Goal: Find specific page/section: Find specific page/section

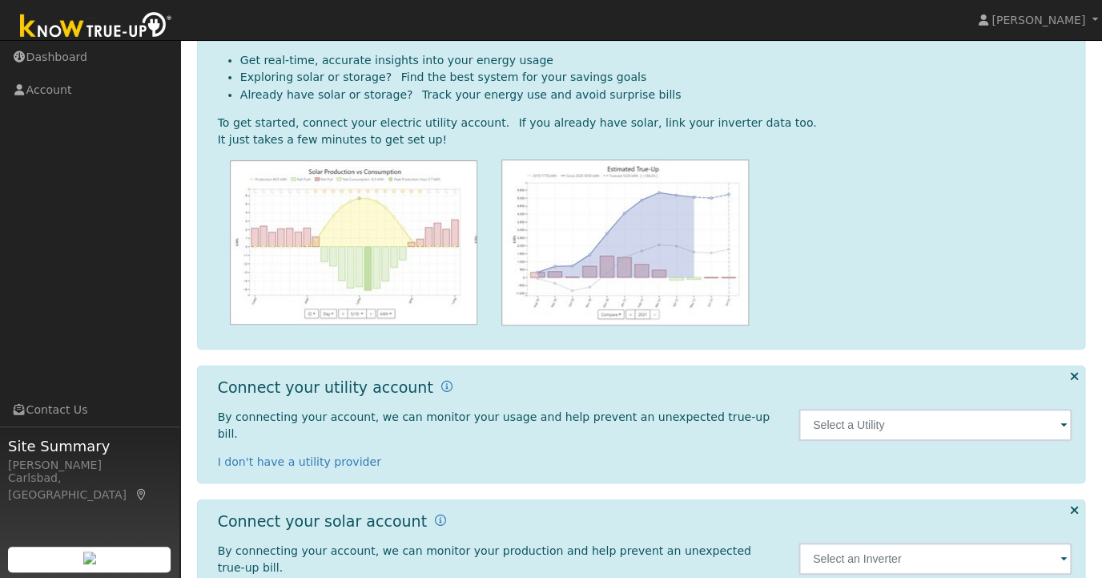
scroll to position [130, 0]
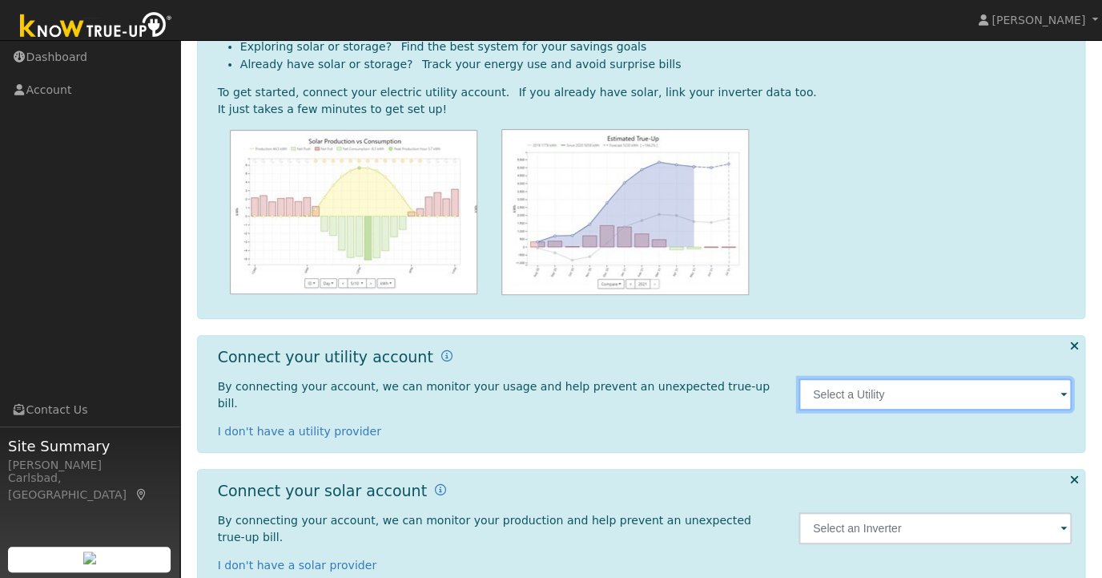
click at [834, 396] on input "text" at bounding box center [936, 394] width 274 height 32
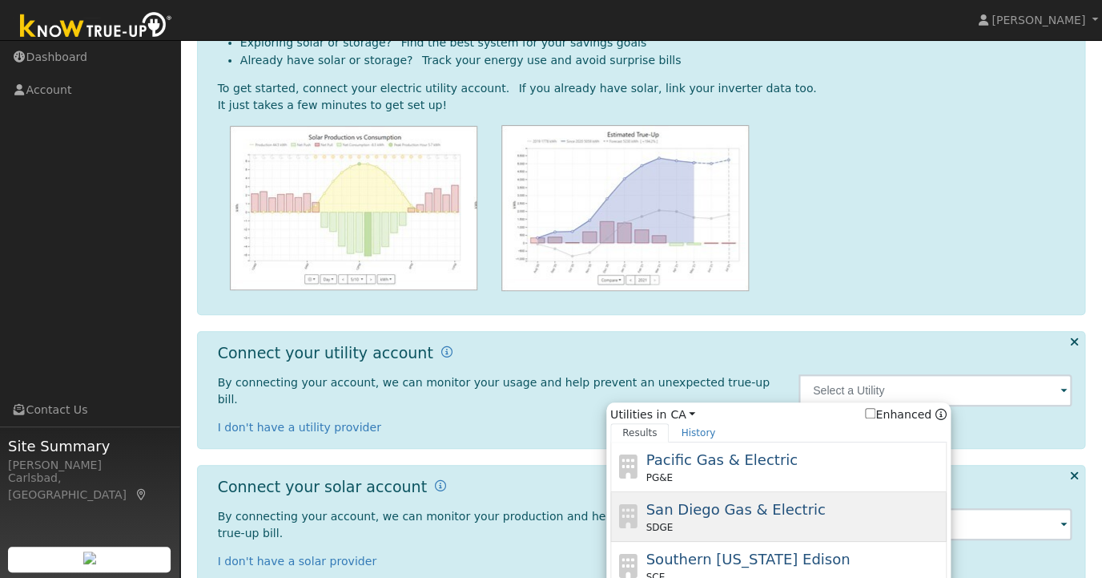
click at [777, 504] on span "San Diego Gas & Electric" at bounding box center [735, 509] width 179 height 17
type input "SDGE"
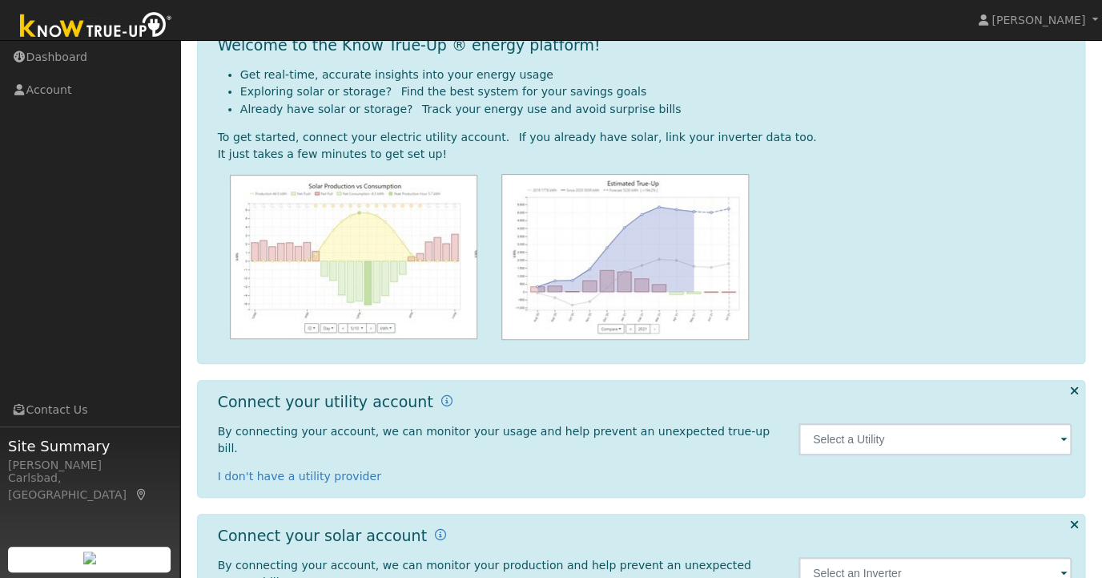
scroll to position [130, 0]
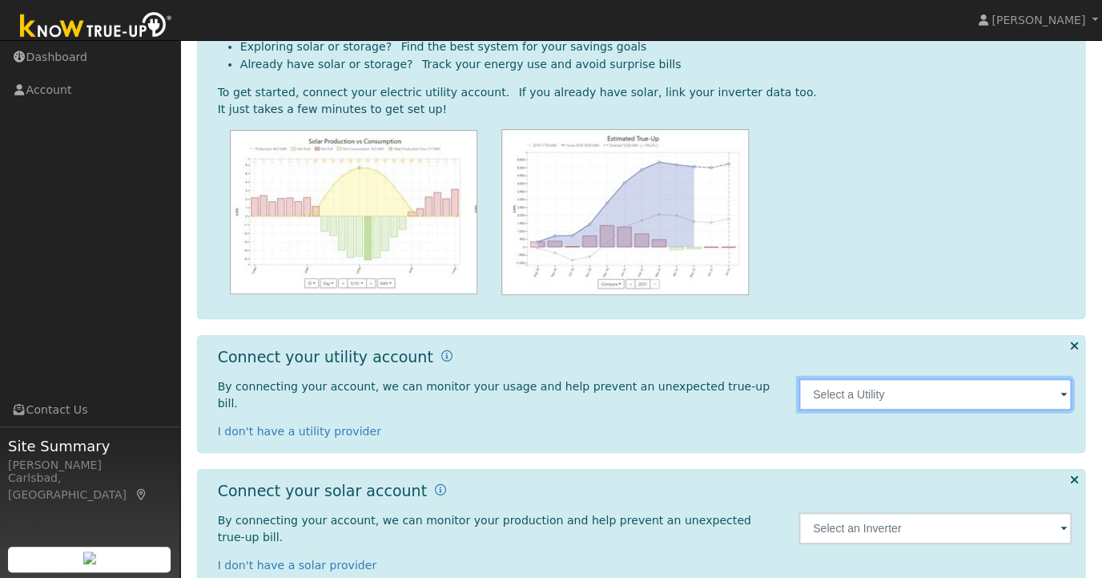
click at [871, 387] on input "text" at bounding box center [936, 394] width 274 height 32
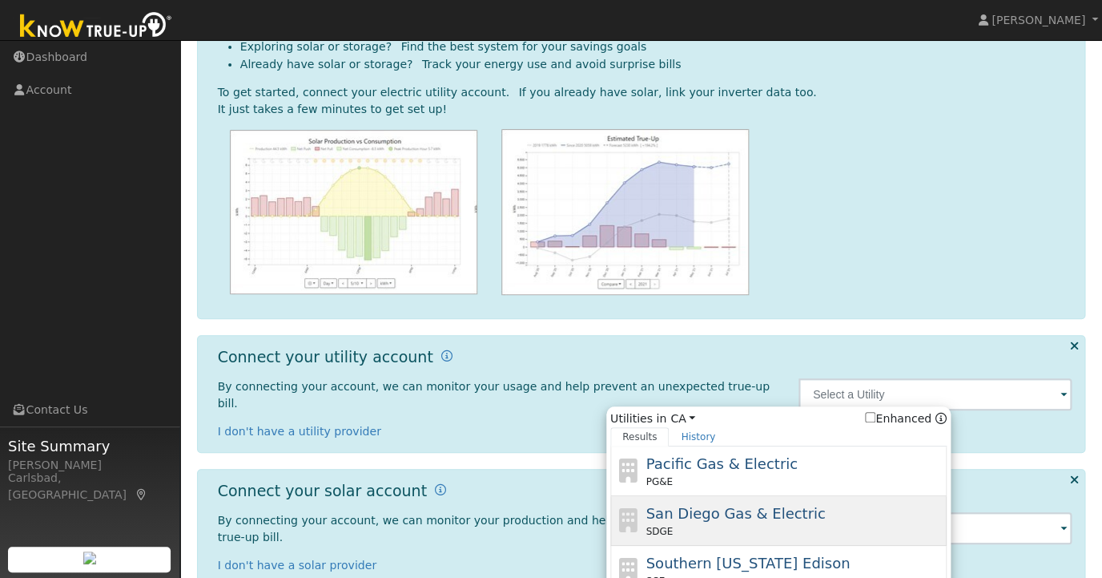
click at [791, 513] on span "San Diego Gas & Electric" at bounding box center [735, 513] width 179 height 17
type input "SDGE"
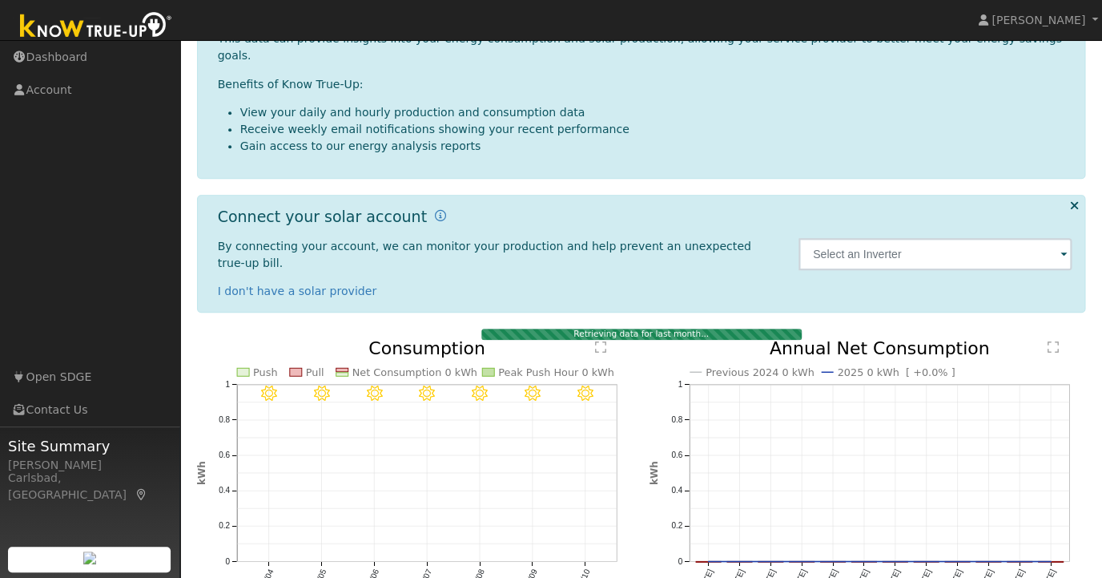
scroll to position [260, 0]
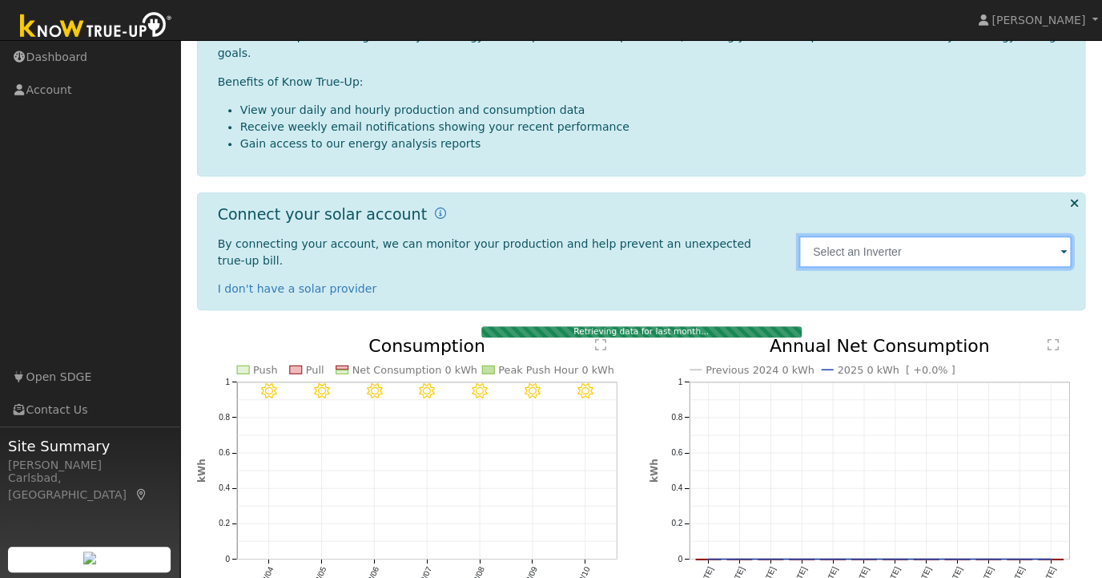
click at [956, 235] on input "text" at bounding box center [936, 251] width 274 height 32
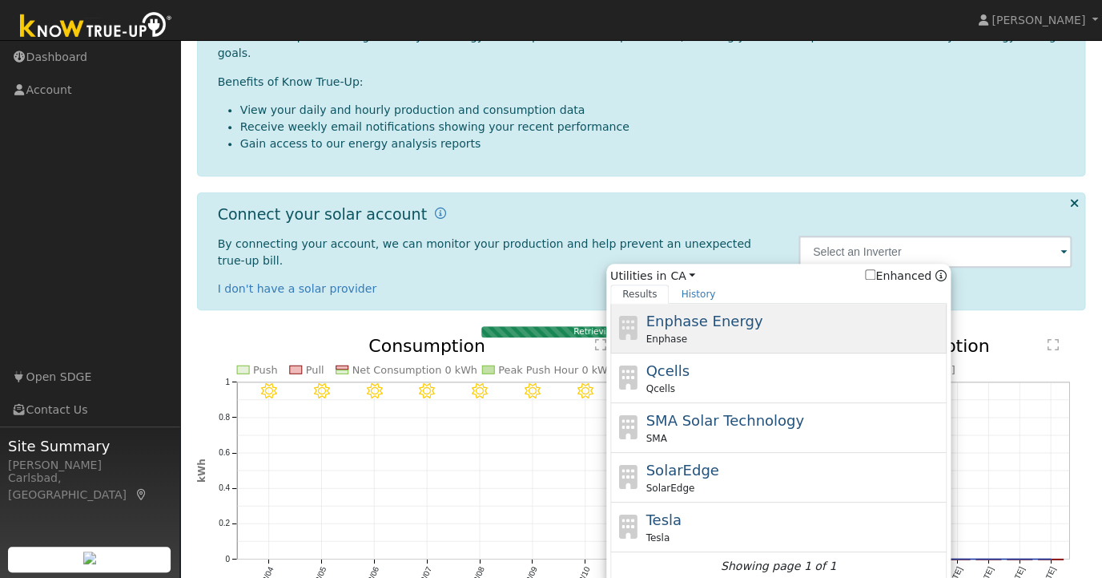
click at [795, 332] on div "Enphase" at bounding box center [794, 339] width 297 height 14
type input "Enphase"
